Goal: Task Accomplishment & Management: Complete application form

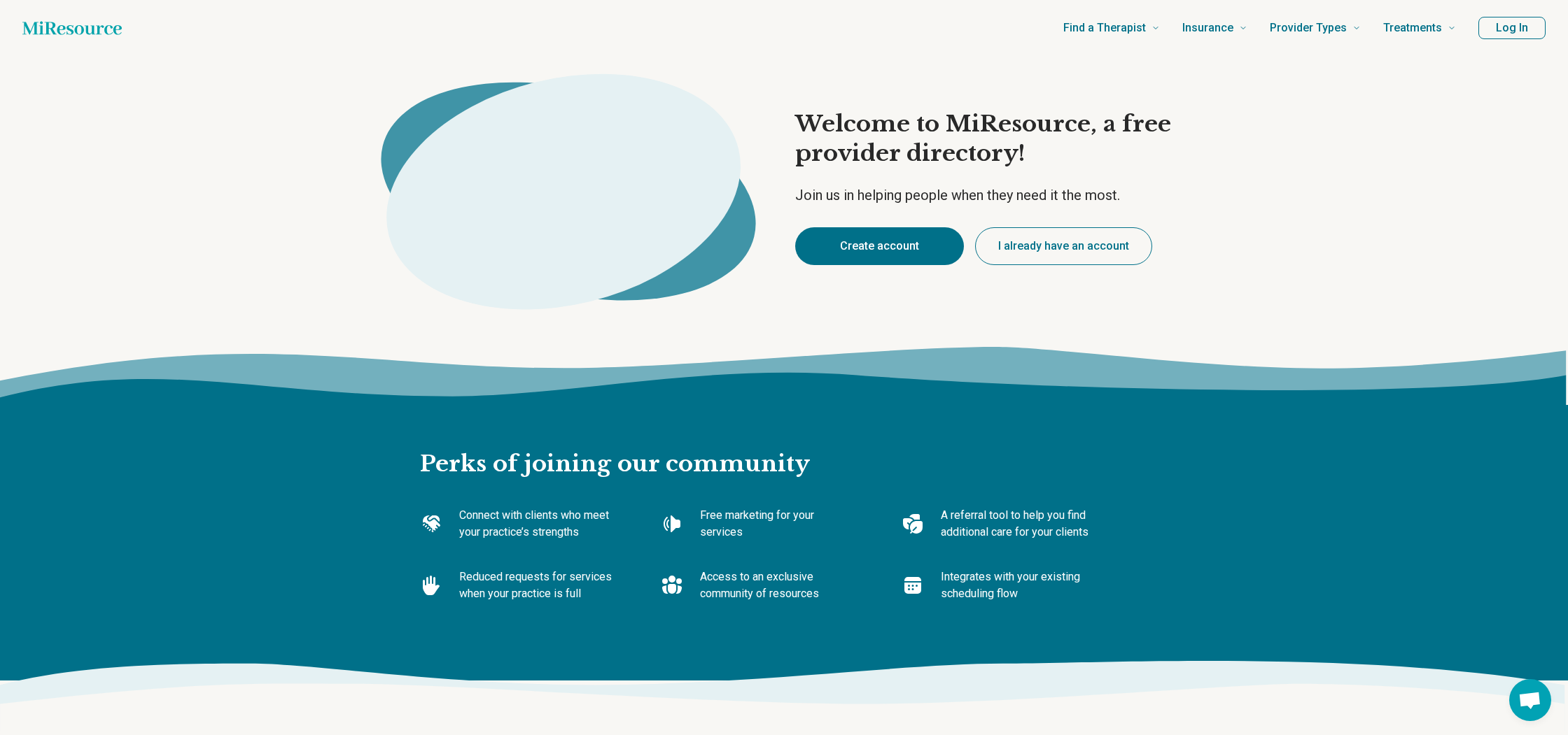
click at [853, 246] on button "Create account" at bounding box center [880, 246] width 169 height 38
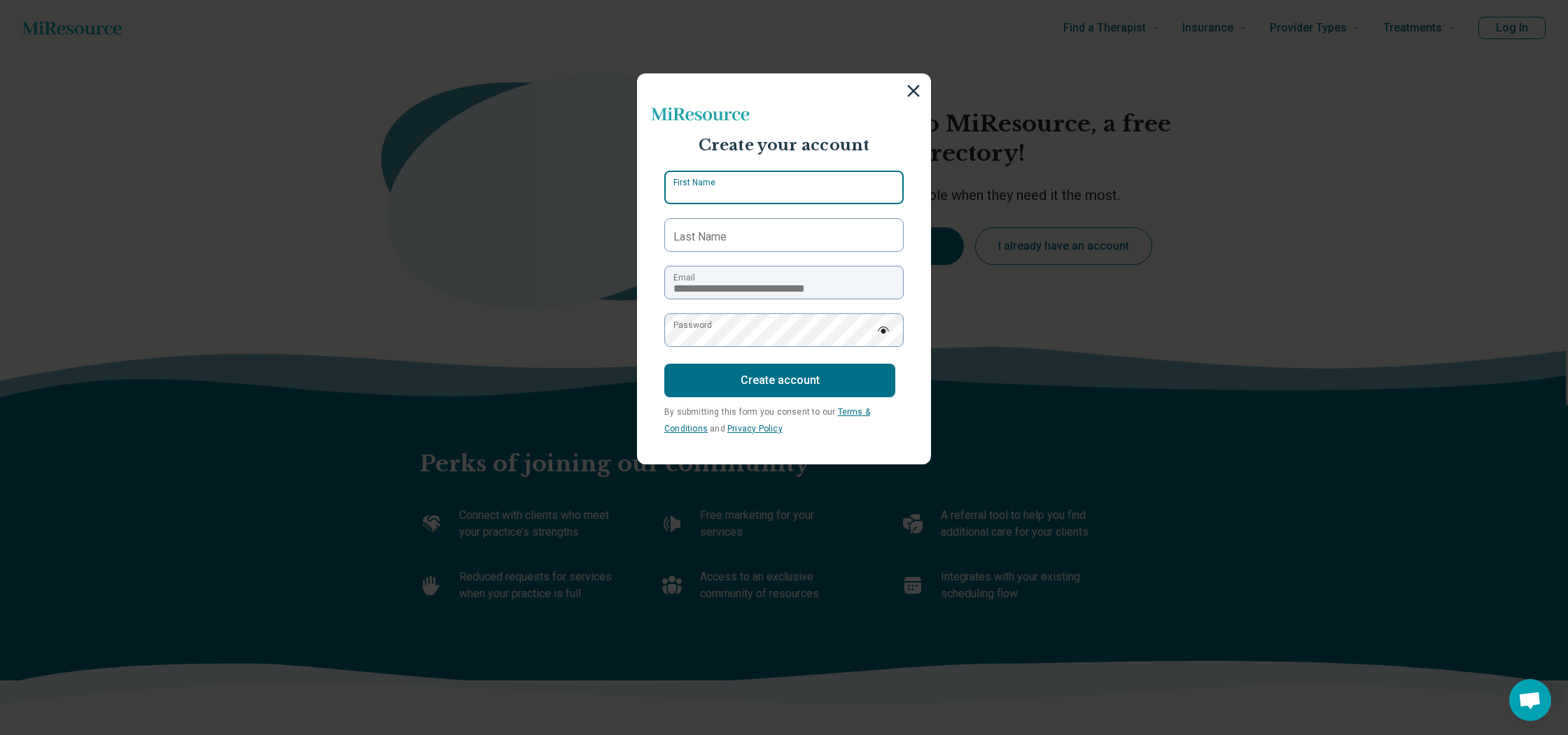
click at [774, 179] on input "First Name" at bounding box center [784, 187] width 239 height 33
type input "****"
type input "*****"
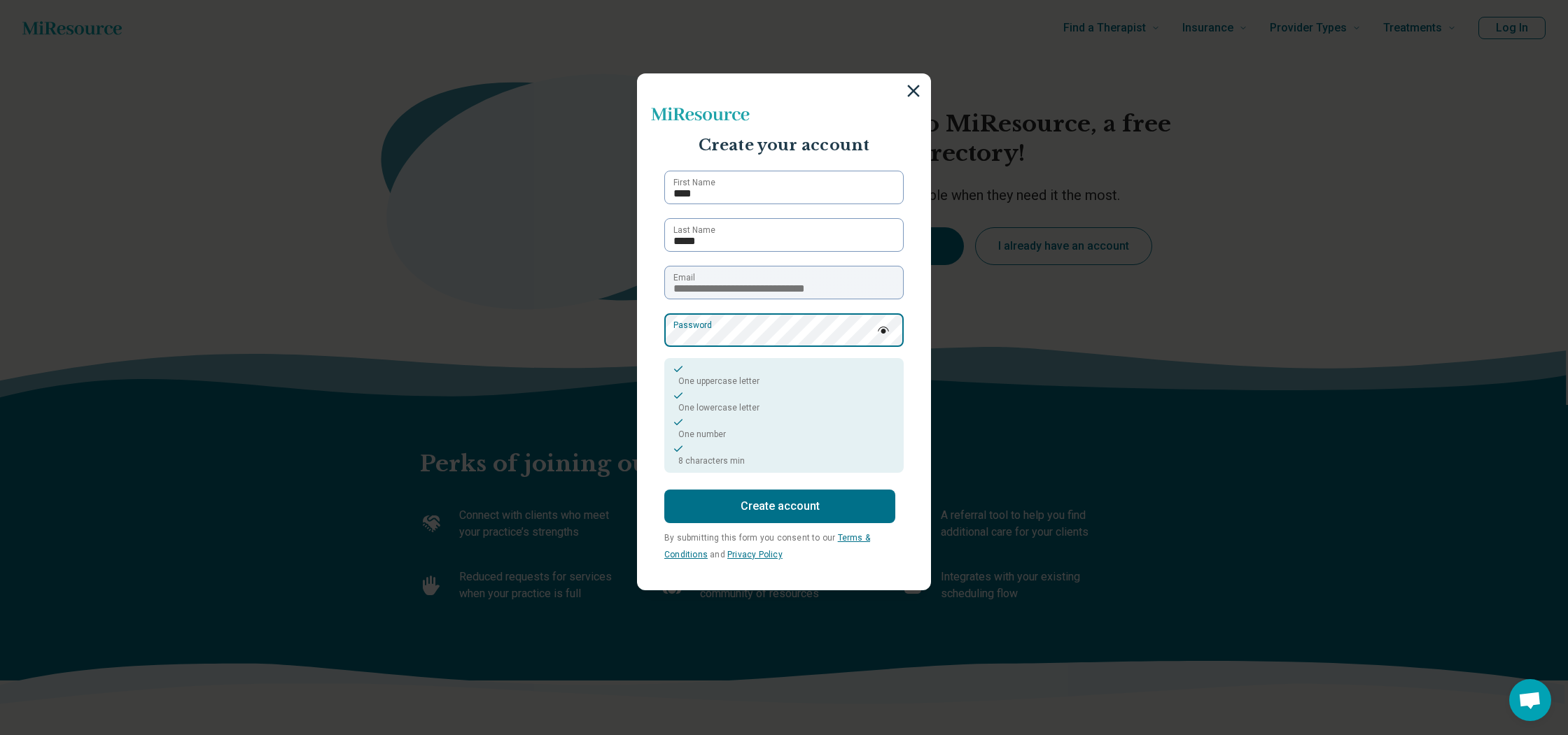
click at [559, 341] on div "**********" at bounding box center [784, 368] width 1568 height 735
drag, startPoint x: 867, startPoint y: 388, endPoint x: 870, endPoint y: 367, distance: 21.2
click at [870, 367] on div "One uppercase letter One lowercase letter One number 8 characters min" at bounding box center [784, 416] width 239 height 115
click at [880, 332] on img at bounding box center [884, 329] width 13 height 7
click at [868, 506] on button "Create account" at bounding box center [781, 507] width 231 height 33
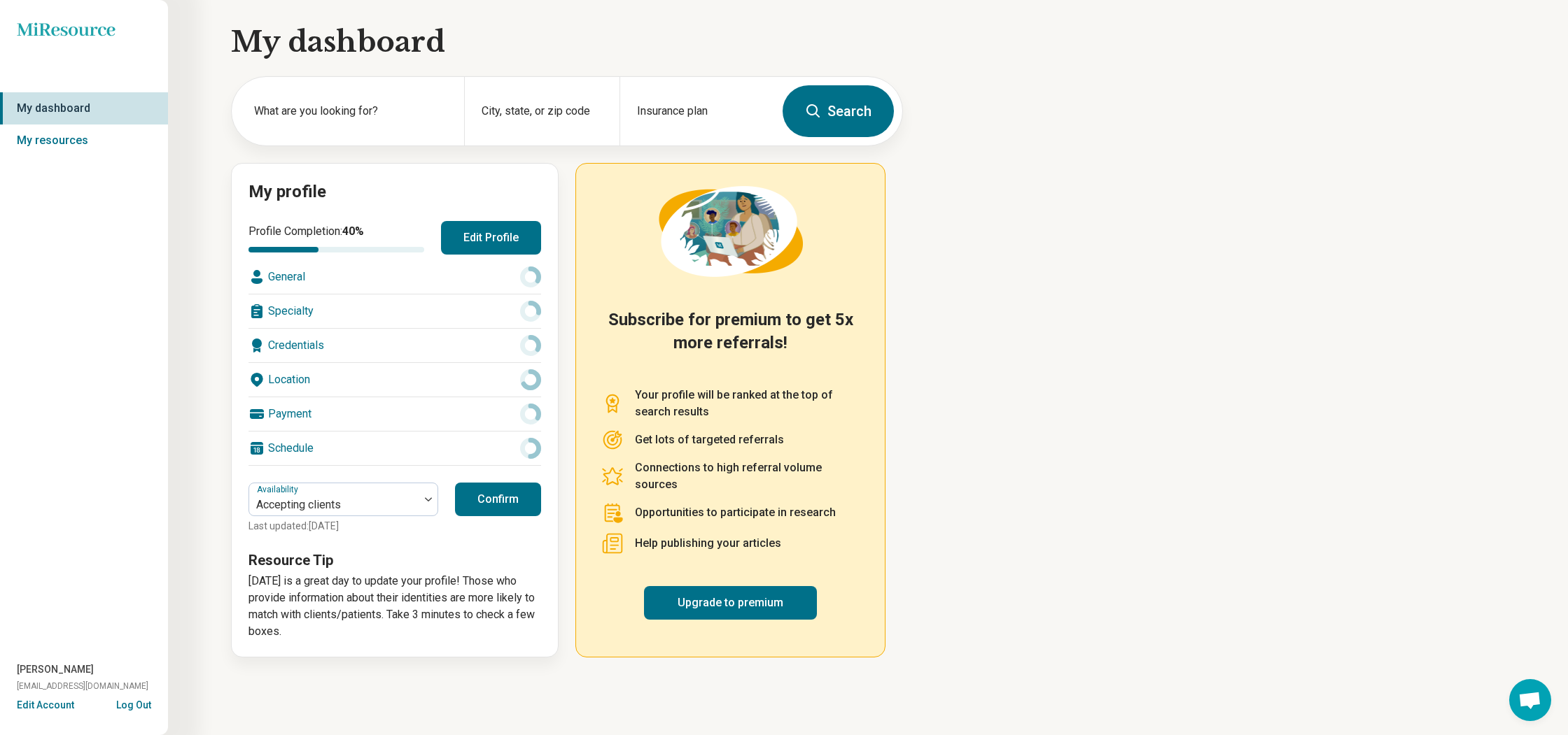
click at [511, 280] on div "General" at bounding box center [394, 277] width 292 height 33
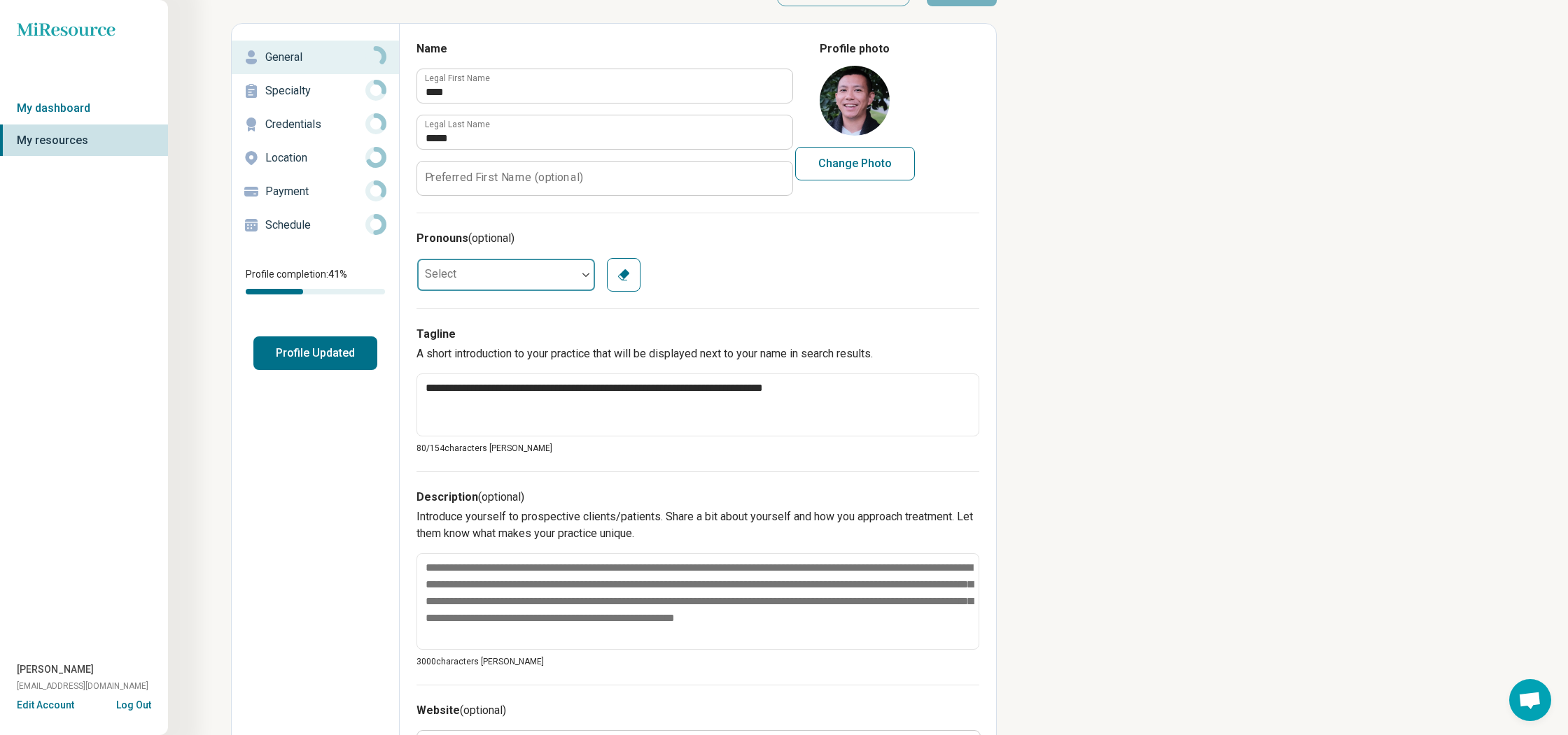
scroll to position [63, 0]
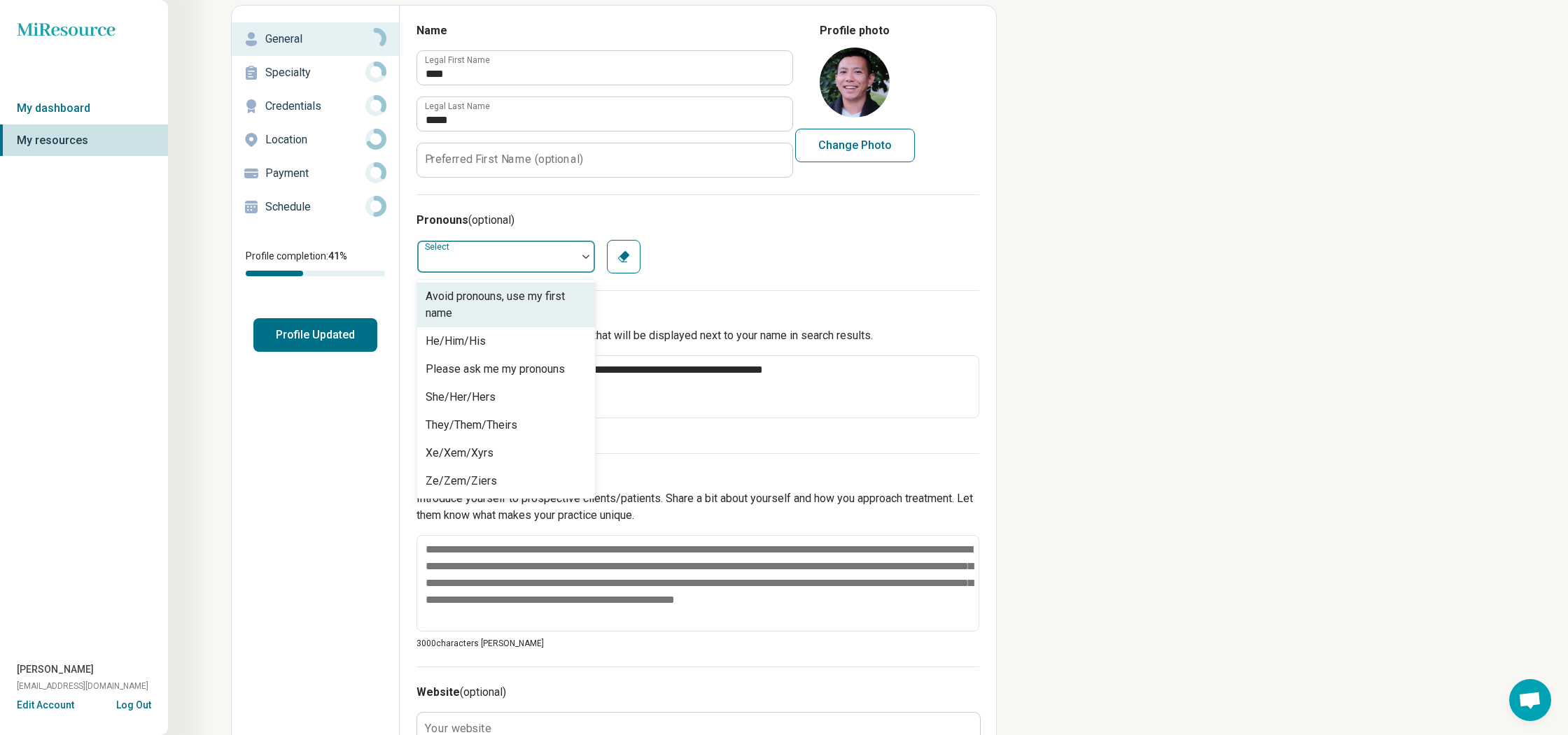
drag, startPoint x: 541, startPoint y: 259, endPoint x: 538, endPoint y: 276, distance: 17.3
click at [541, 259] on div at bounding box center [497, 257] width 160 height 28
click at [519, 354] on div "He/Him/His" at bounding box center [506, 341] width 177 height 28
type textarea "*"
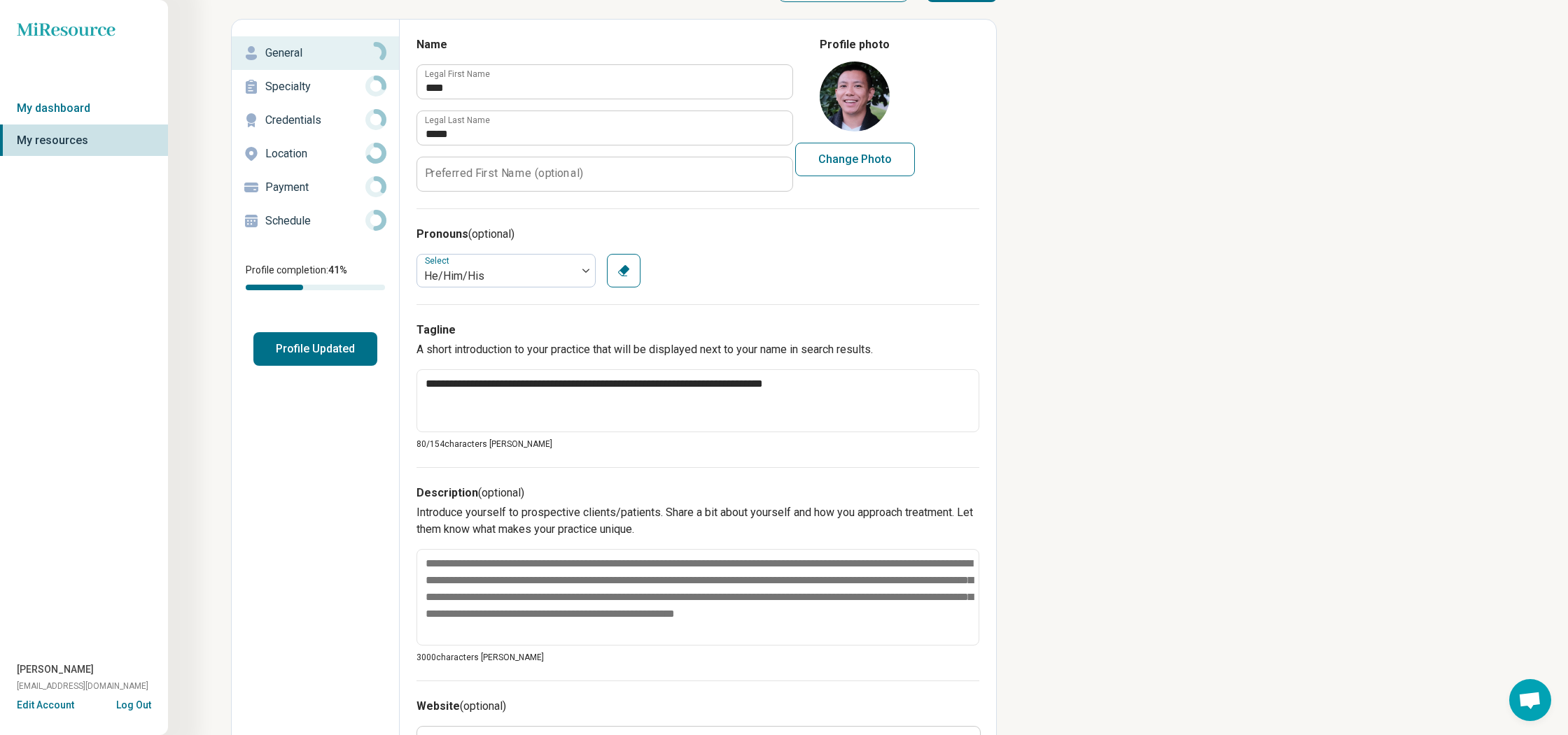
scroll to position [0, 0]
